Goal: Communication & Community: Answer question/provide support

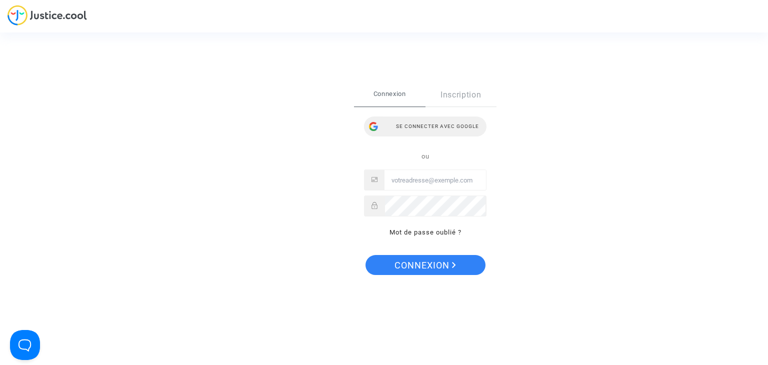
click at [442, 126] on div "Se connecter avec Google" at bounding box center [425, 127] width 123 height 20
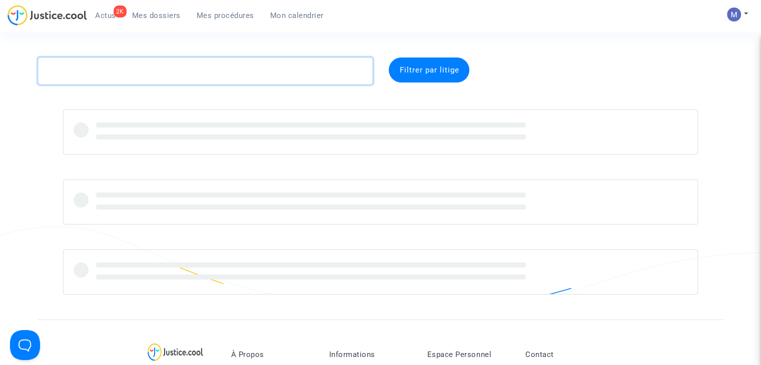
click at [120, 74] on textarea at bounding box center [205, 71] width 335 height 27
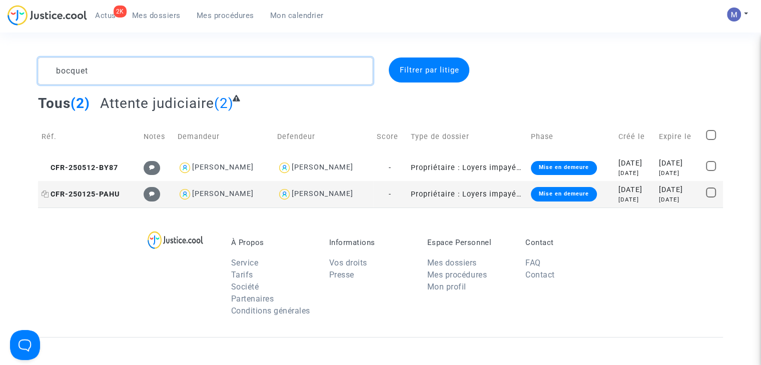
type textarea "bocquet"
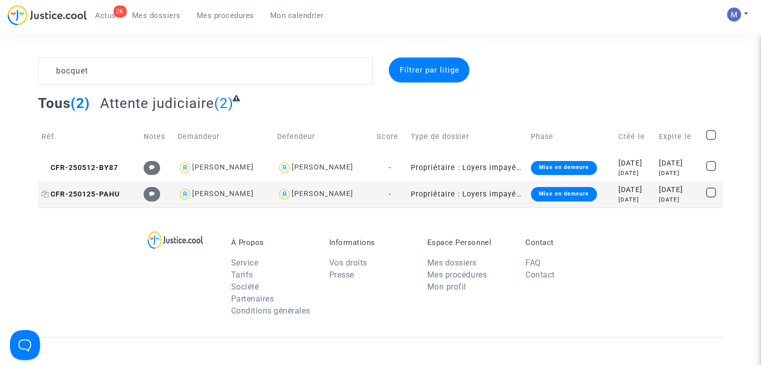
click at [77, 196] on span "CFR-250125-PAHU" at bounding box center [81, 194] width 78 height 9
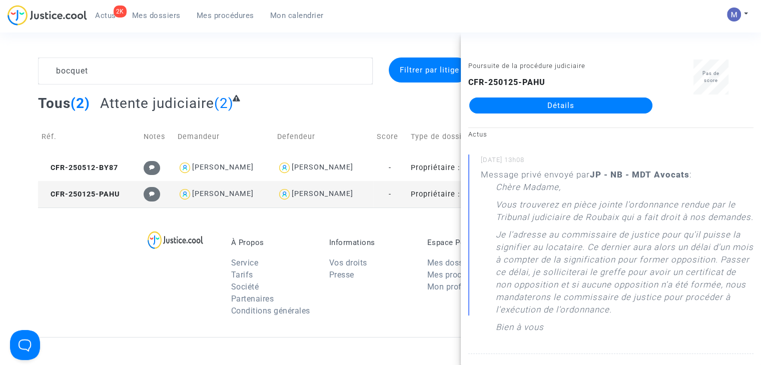
click at [548, 107] on link "Détails" at bounding box center [560, 106] width 183 height 16
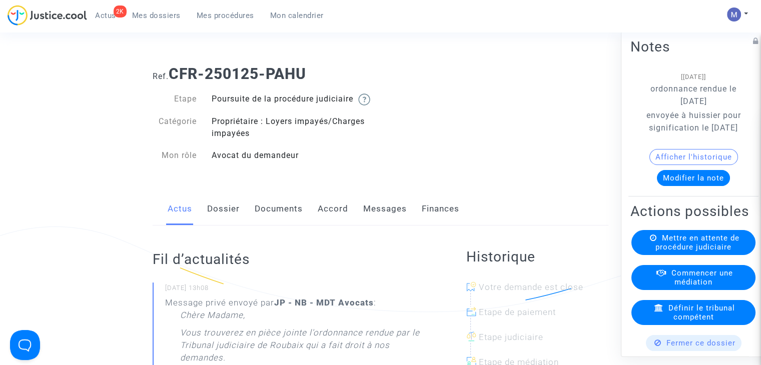
click at [386, 219] on link "Messages" at bounding box center [385, 209] width 44 height 33
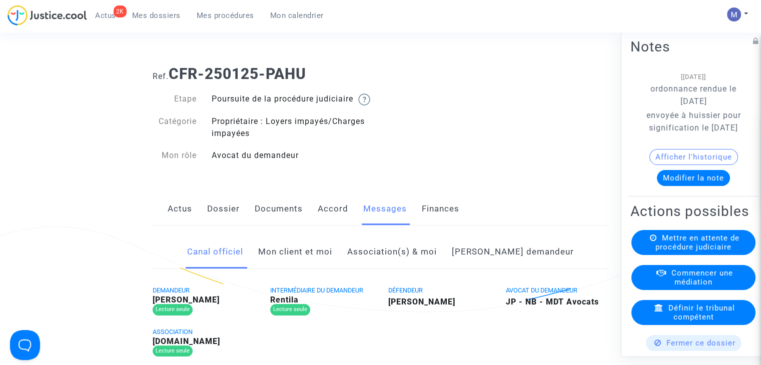
click at [327, 263] on link "Mon client et moi" at bounding box center [295, 252] width 74 height 33
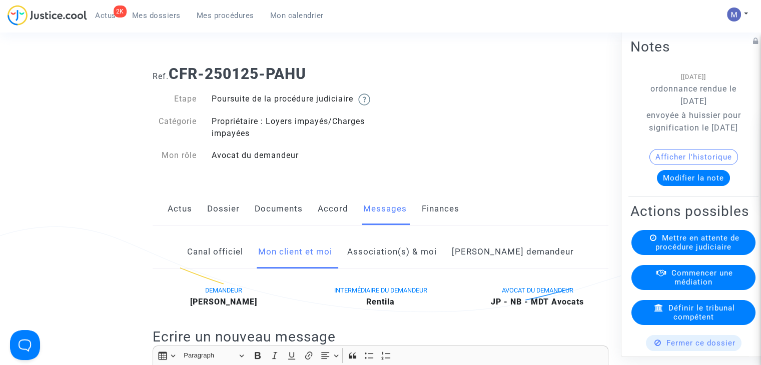
scroll to position [150, 0]
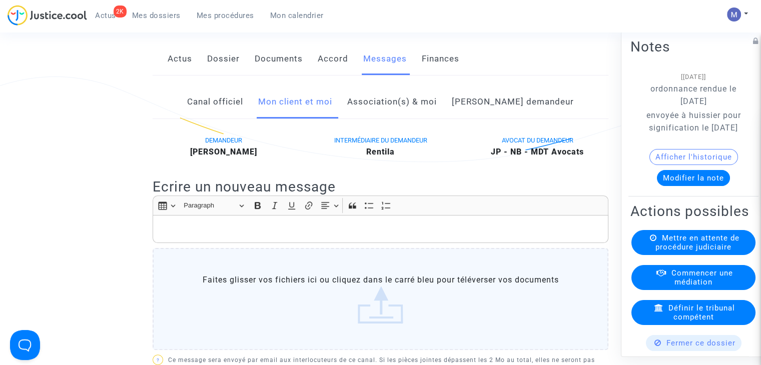
click at [182, 236] on p "Rich Text Editor, main" at bounding box center [380, 229] width 445 height 13
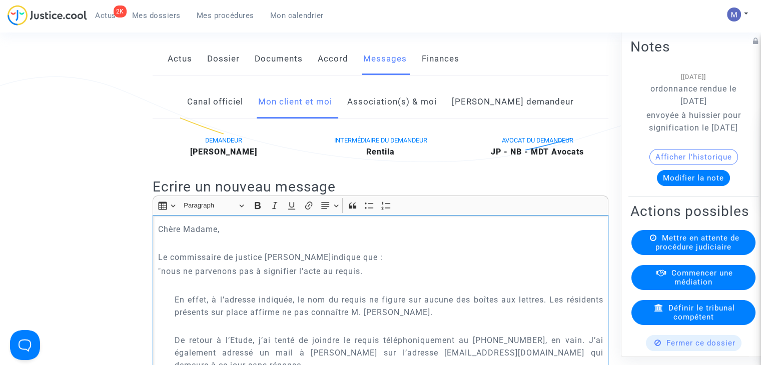
scroll to position [230, 0]
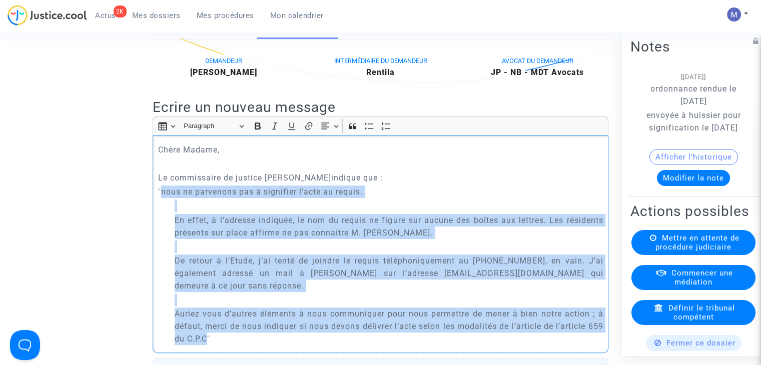
drag, startPoint x: 226, startPoint y: 350, endPoint x: 160, endPoint y: 205, distance: 159.5
click at [160, 205] on div "Chère [PERSON_NAME], Le commissaire de justice m'indique que : "nous ne parveno…" at bounding box center [381, 244] width 456 height 217
click at [274, 131] on icon "Editor toolbar" at bounding box center [275, 126] width 10 height 10
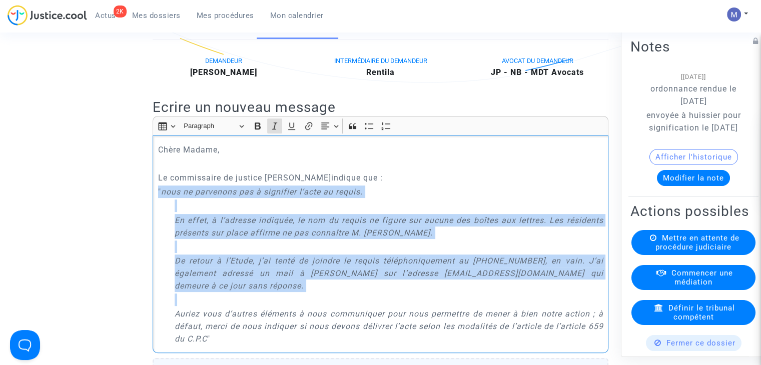
click at [177, 234] on icon "En effet, à l’adresse indiquée, le nom du requis ne figure sur aucune des boîte…" at bounding box center [389, 227] width 428 height 22
click at [175, 234] on icon "En effet, à l’adresse indiquée, le nom du requis ne figure sur aucune des boîte…" at bounding box center [389, 227] width 428 height 22
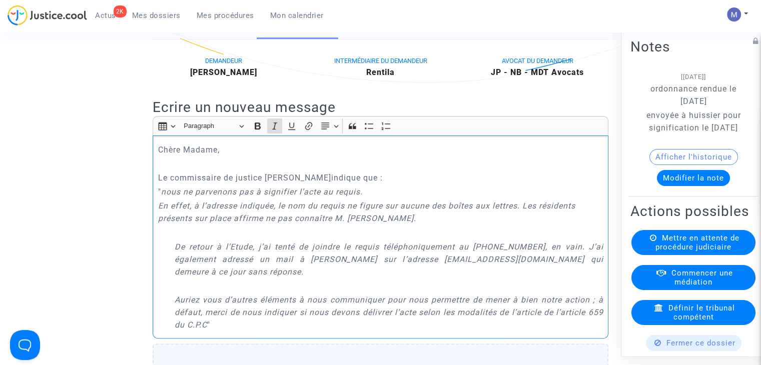
click at [176, 264] on p "De retour à l’Etude, j’ai tenté de joindre le requis téléphoniquement au 06.88.…" at bounding box center [389, 260] width 428 height 38
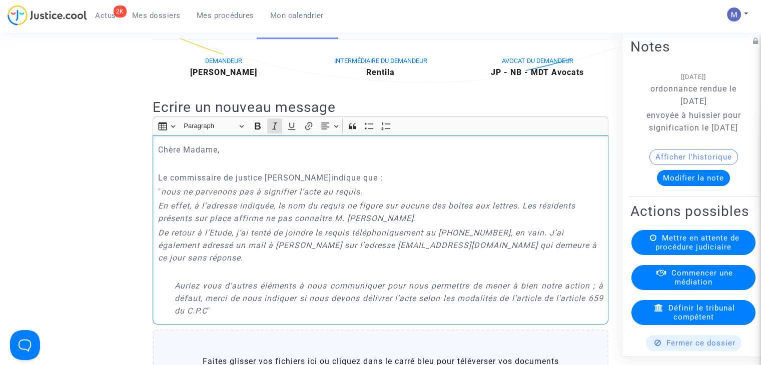
click at [175, 282] on icon "Auriez vous d’autres éléments à nous communiquer pour nous permettre de mener à…" at bounding box center [389, 298] width 428 height 35
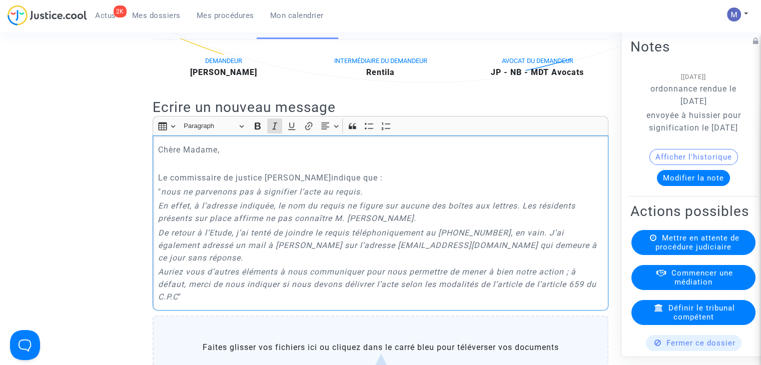
click at [193, 294] on p "Auriez vous d’autres éléments à nous communiquer pour nous permettre de mener à…" at bounding box center [380, 285] width 445 height 38
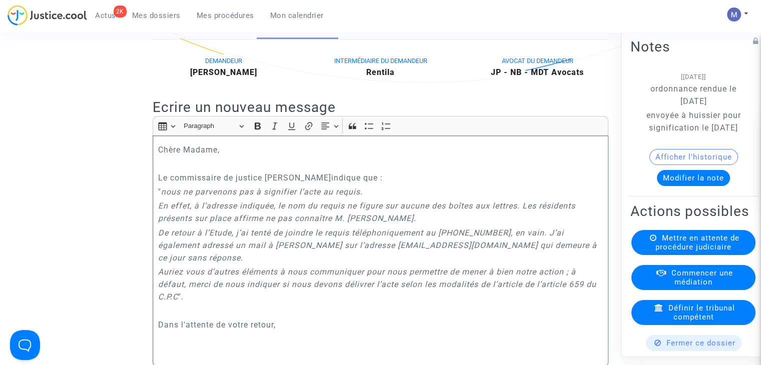
scroll to position [233, 0]
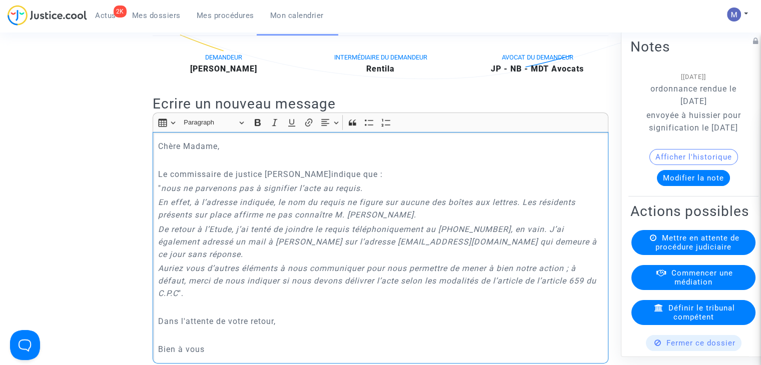
click at [333, 181] on p "Le commissaire de justice m'indique que :" at bounding box center [380, 174] width 445 height 13
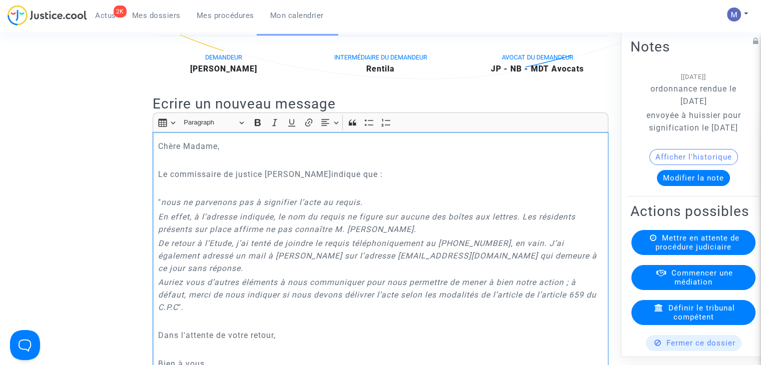
click at [166, 207] on icon "nous ne parvenons pas à signifier l’acte au requis." at bounding box center [262, 203] width 202 height 10
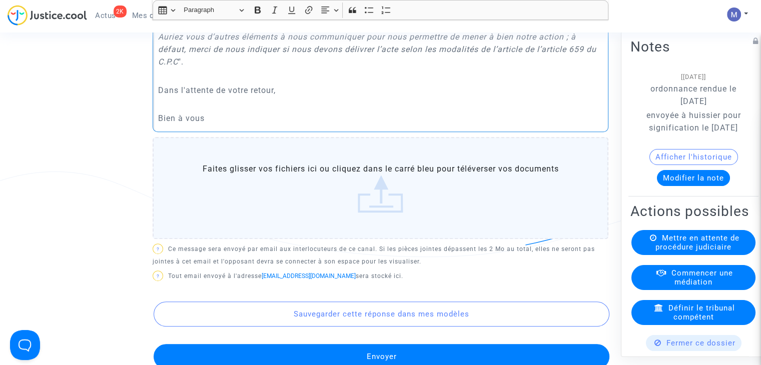
scroll to position [483, 0]
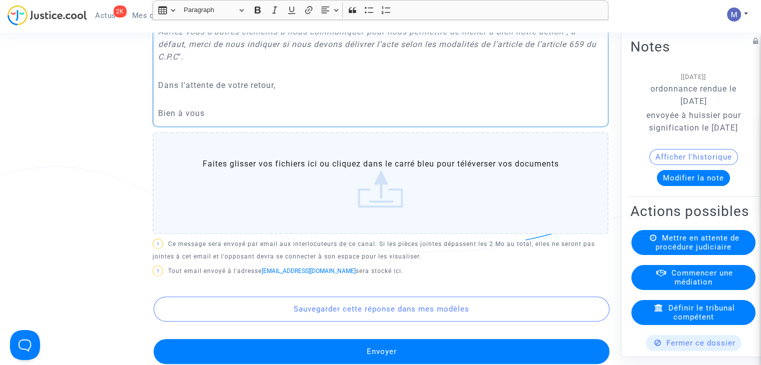
click at [391, 345] on button "Envoyer" at bounding box center [382, 351] width 456 height 25
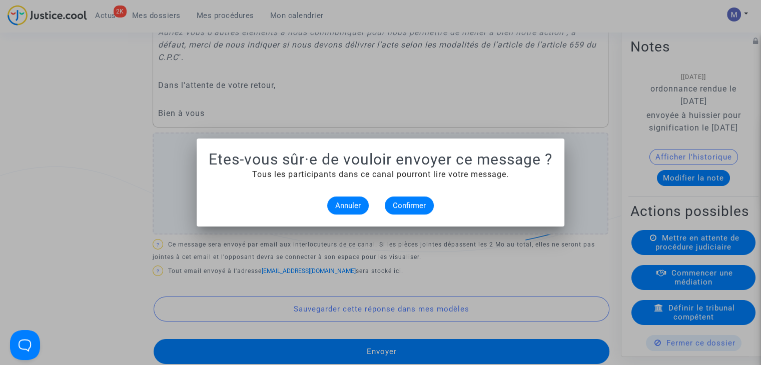
scroll to position [0, 0]
click at [403, 203] on span "Confirmer" at bounding box center [409, 205] width 33 height 9
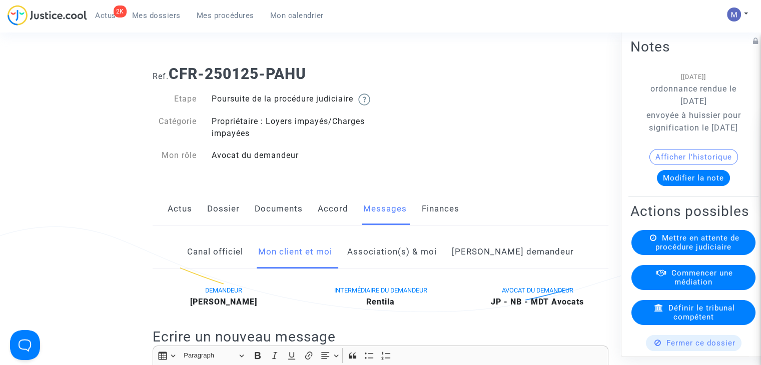
scroll to position [483, 0]
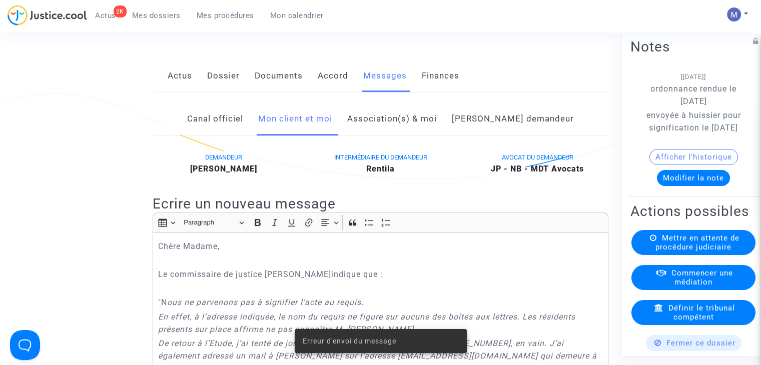
click at [172, 15] on span "Mes dossiers" at bounding box center [156, 15] width 49 height 9
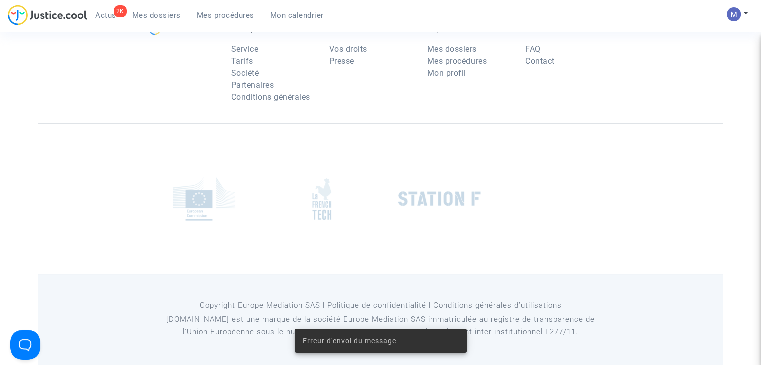
scroll to position [100, 0]
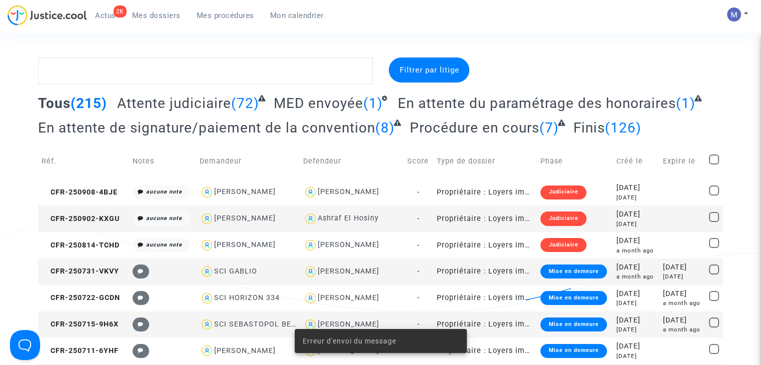
click at [165, 95] on span "Attente judiciaire" at bounding box center [174, 103] width 114 height 17
